Goal: Information Seeking & Learning: Check status

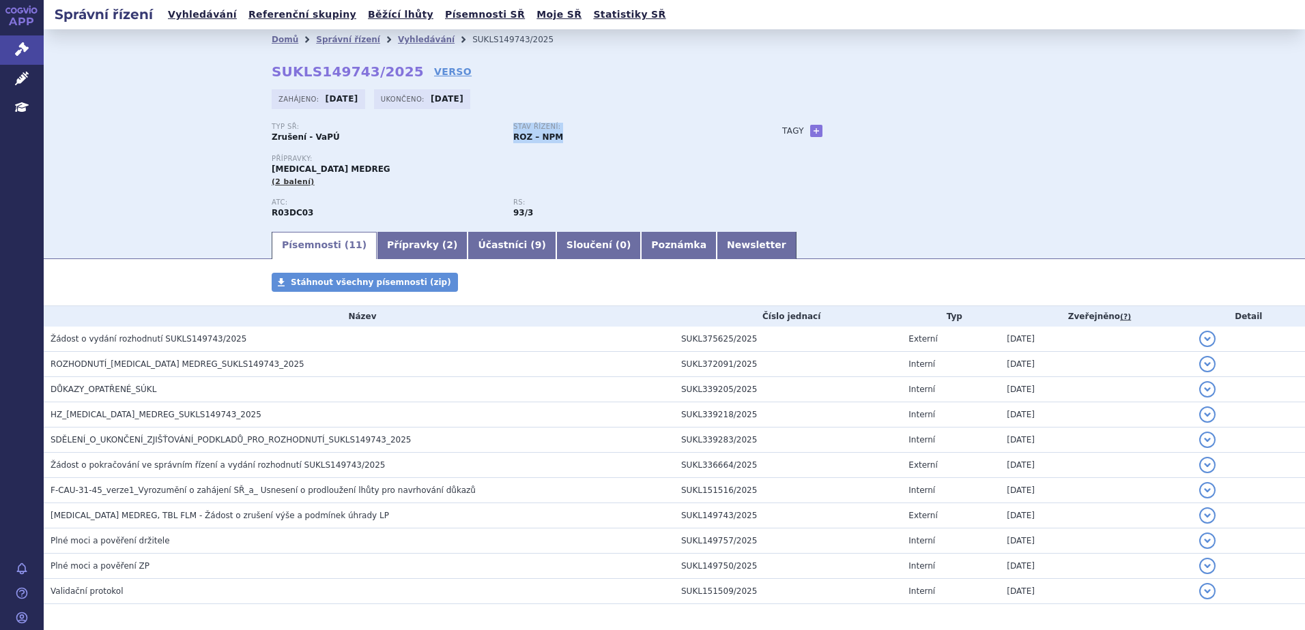
drag, startPoint x: 504, startPoint y: 136, endPoint x: 579, endPoint y: 138, distance: 75.1
click at [579, 138] on div "Typ SŘ: Zrušení - VaPÚ Stav řízení: ROZ – NPM" at bounding box center [513, 138] width 483 height 31
click at [579, 138] on div "Stav řízení: ROZ – NPM" at bounding box center [634, 133] width 242 height 20
drag, startPoint x: 428, startPoint y: 101, endPoint x: 474, endPoint y: 101, distance: 45.0
click at [470, 101] on div "Ukončeno: [DATE]" at bounding box center [422, 99] width 96 height 20
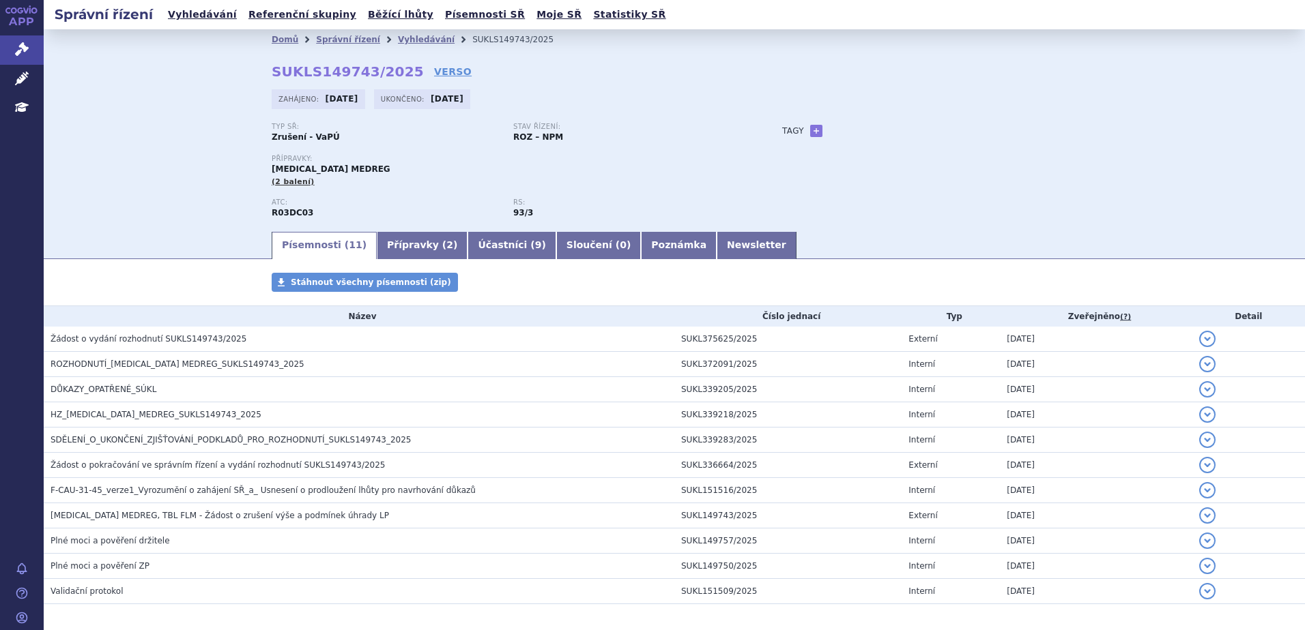
drag, startPoint x: 474, startPoint y: 101, endPoint x: 686, endPoint y: 115, distance: 212.7
click at [686, 115] on div "Zahájeno: [DATE] Ukončeno: [DATE]" at bounding box center [674, 102] width 805 height 27
click at [543, 140] on strong "ROZ – NPM" at bounding box center [538, 137] width 50 height 10
click at [708, 126] on p "Stav řízení:" at bounding box center [627, 127] width 228 height 8
